Goal: Transaction & Acquisition: Purchase product/service

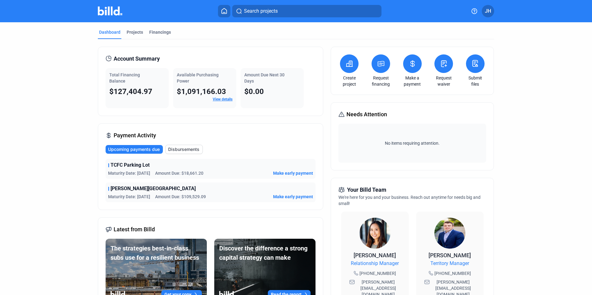
click at [377, 69] on button at bounding box center [381, 63] width 19 height 19
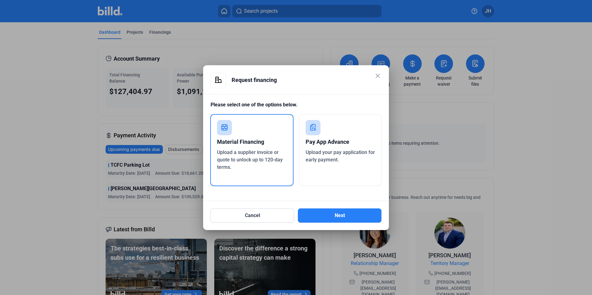
click at [250, 155] on span "Upload a supplier invoice or quote to unlock up to 120-day terms." at bounding box center [250, 160] width 66 height 21
click at [335, 213] on button "Next" at bounding box center [340, 216] width 84 height 14
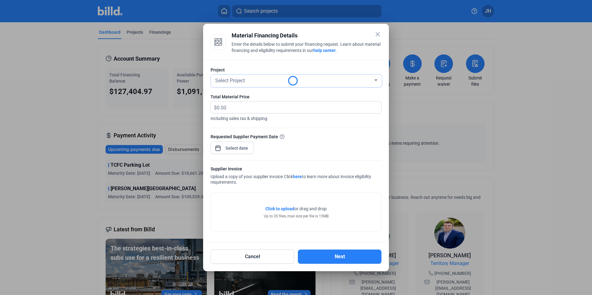
click at [236, 82] on span "Select Project" at bounding box center [230, 81] width 30 height 6
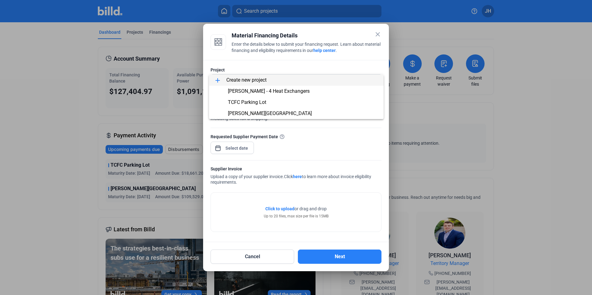
click at [240, 79] on span "add Create new project" at bounding box center [296, 80] width 165 height 11
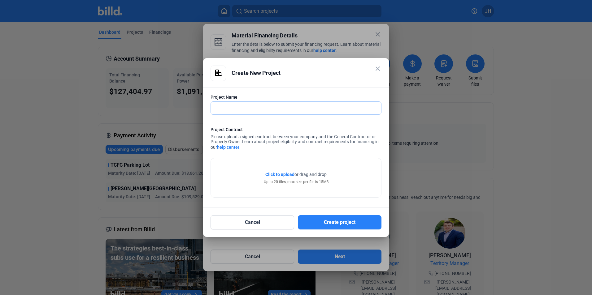
click at [244, 108] on input "text" at bounding box center [296, 108] width 170 height 13
type input "Bear River 1st floor RTU replacement"
click at [279, 175] on span "Click to upload" at bounding box center [279, 174] width 29 height 5
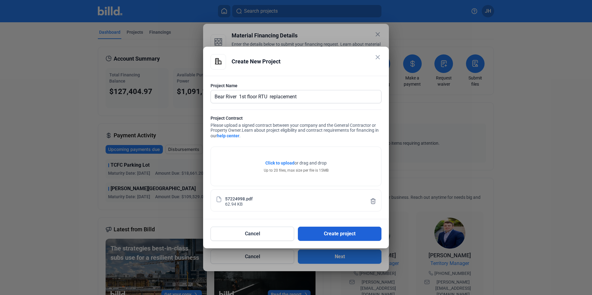
click at [320, 233] on button "Create project" at bounding box center [340, 234] width 84 height 14
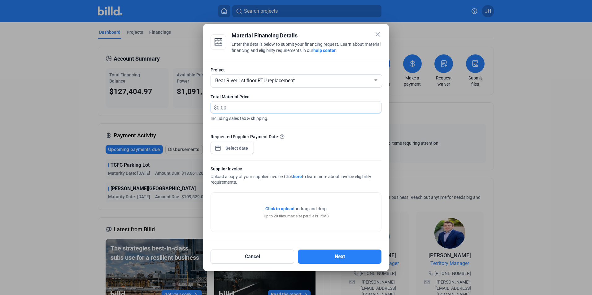
drag, startPoint x: 243, startPoint y: 106, endPoint x: 207, endPoint y: 105, distance: 35.9
click at [207, 105] on div "Project Bear River 1st floor RTU replacement Total Material Price $ Including s…" at bounding box center [296, 151] width 186 height 183
type input "82,823.29"
click at [237, 149] on div "close Material Financing Details Enter the details below to submit your financi…" at bounding box center [296, 147] width 592 height 295
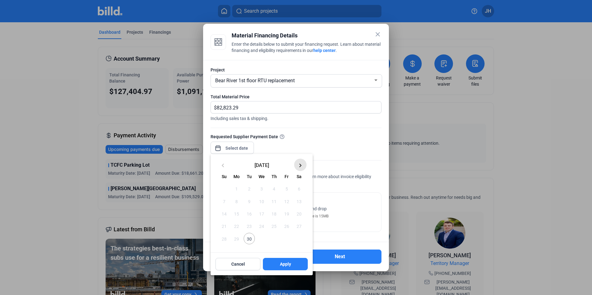
click at [301, 166] on mat-icon "keyboard_arrow_right" at bounding box center [300, 165] width 7 height 7
click at [250, 214] on span "14" at bounding box center [249, 213] width 11 height 11
click at [279, 264] on button "Apply" at bounding box center [285, 264] width 45 height 12
click at [336, 157] on div at bounding box center [296, 147] width 592 height 295
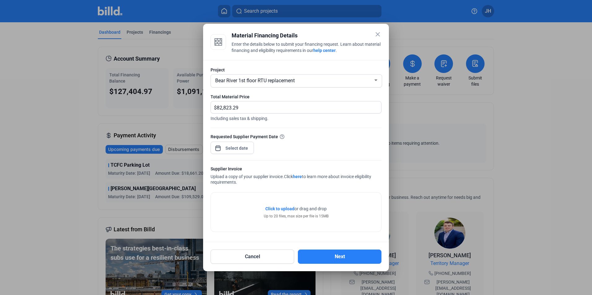
click at [285, 208] on span "Click to upload" at bounding box center [279, 209] width 29 height 5
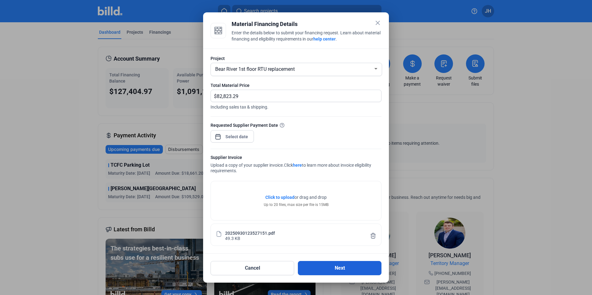
click at [346, 267] on button "Next" at bounding box center [340, 268] width 84 height 14
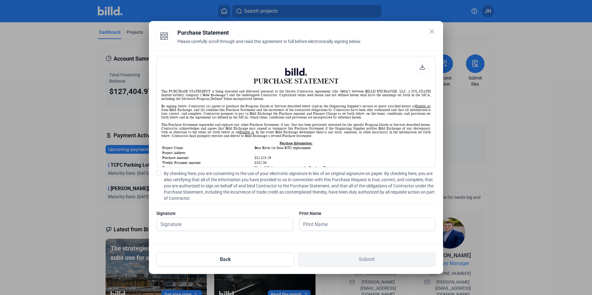
scroll to position [0, 0]
click at [222, 224] on input "text" at bounding box center [225, 224] width 136 height 13
type input "[PERSON_NAME]"
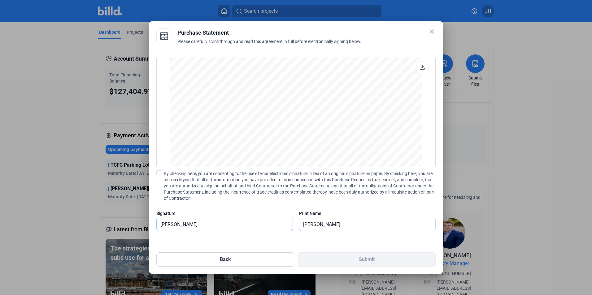
scroll to position [514, 0]
click at [161, 173] on span at bounding box center [158, 173] width 5 height 5
click at [0, 0] on input "By checking here, you are consenting to the use of your electronic signature in…" at bounding box center [0, 0] width 0 height 0
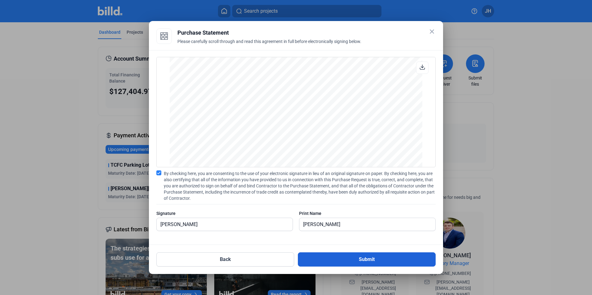
click at [352, 260] on button "Submit" at bounding box center [367, 260] width 138 height 14
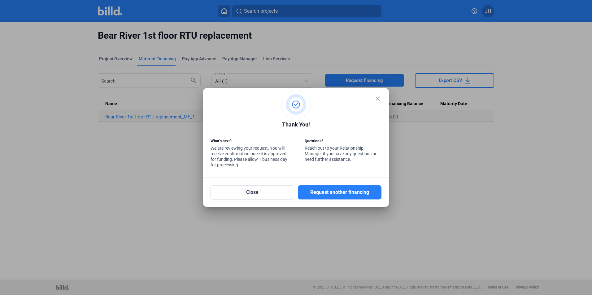
click at [377, 99] on mat-icon "close" at bounding box center [377, 98] width 7 height 7
